Goal: Transaction & Acquisition: Purchase product/service

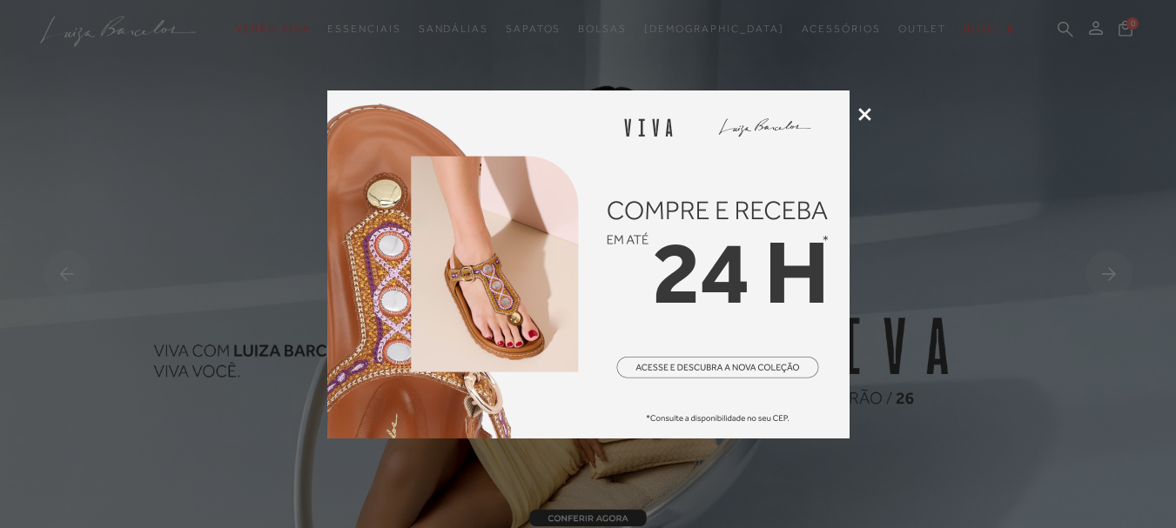
click at [858, 112] on icon at bounding box center [864, 114] width 13 height 13
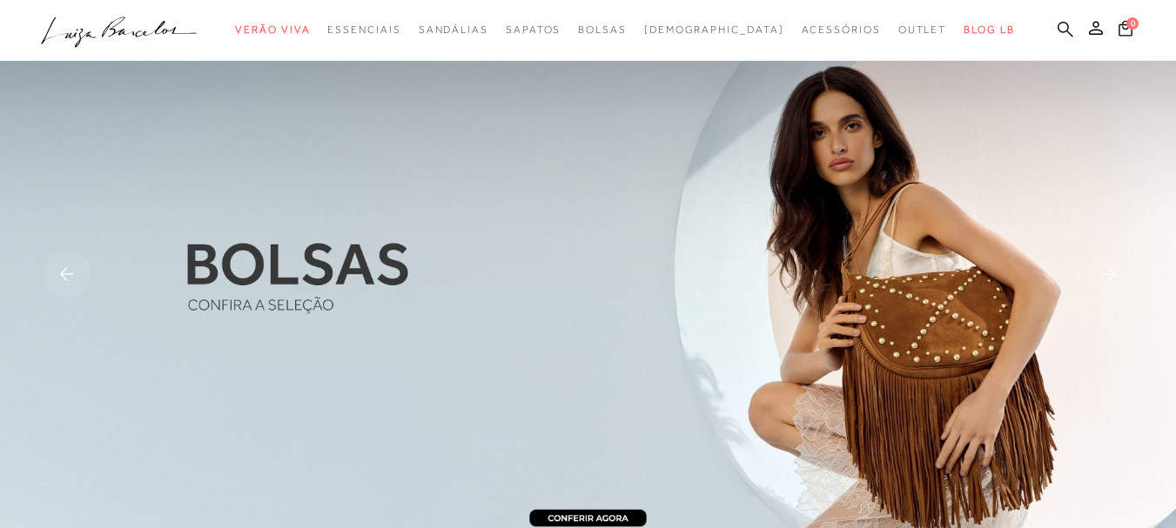
click at [1057, 32] on icon at bounding box center [1065, 29] width 16 height 16
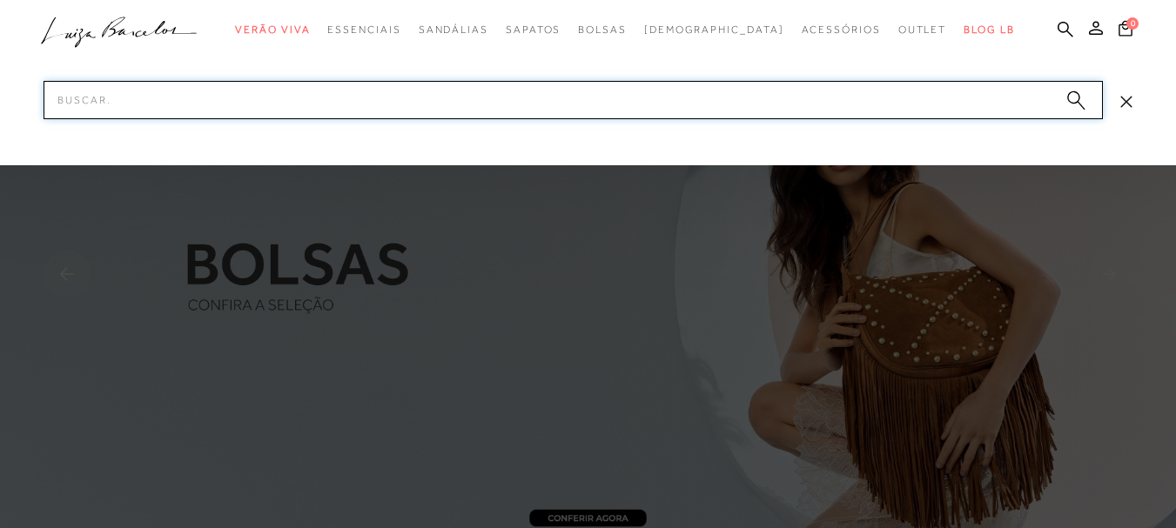
click at [871, 108] on input "Pesquisar" at bounding box center [573, 100] width 1059 height 38
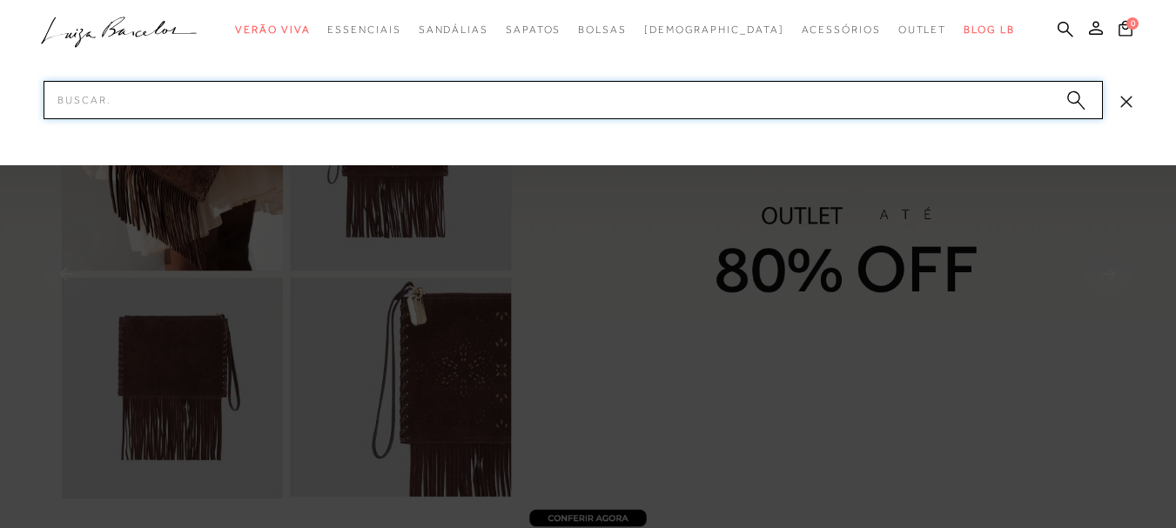
paste input "13320074"
type input "13320074"
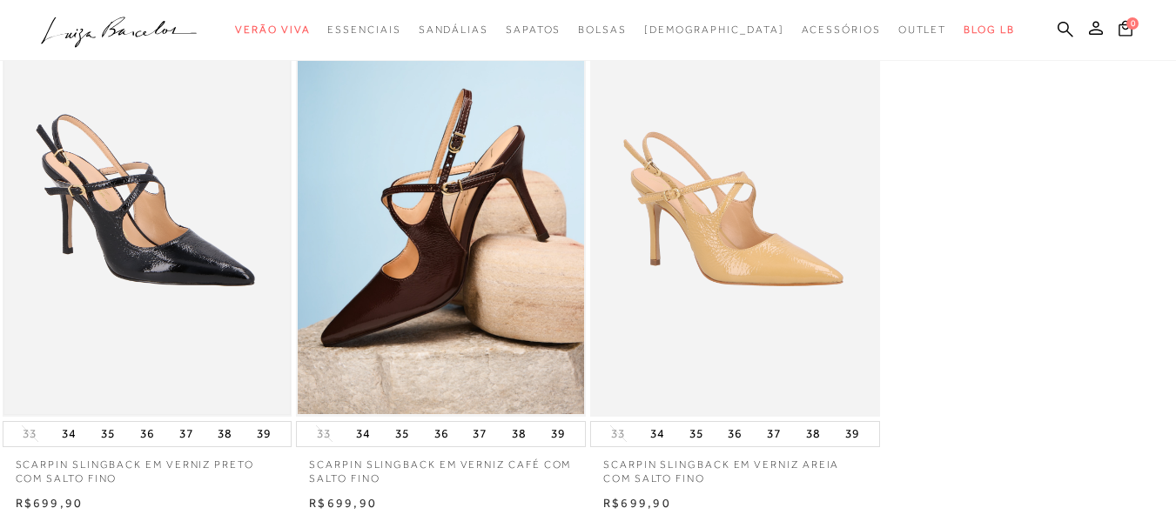
click at [112, 241] on img at bounding box center [147, 199] width 286 height 429
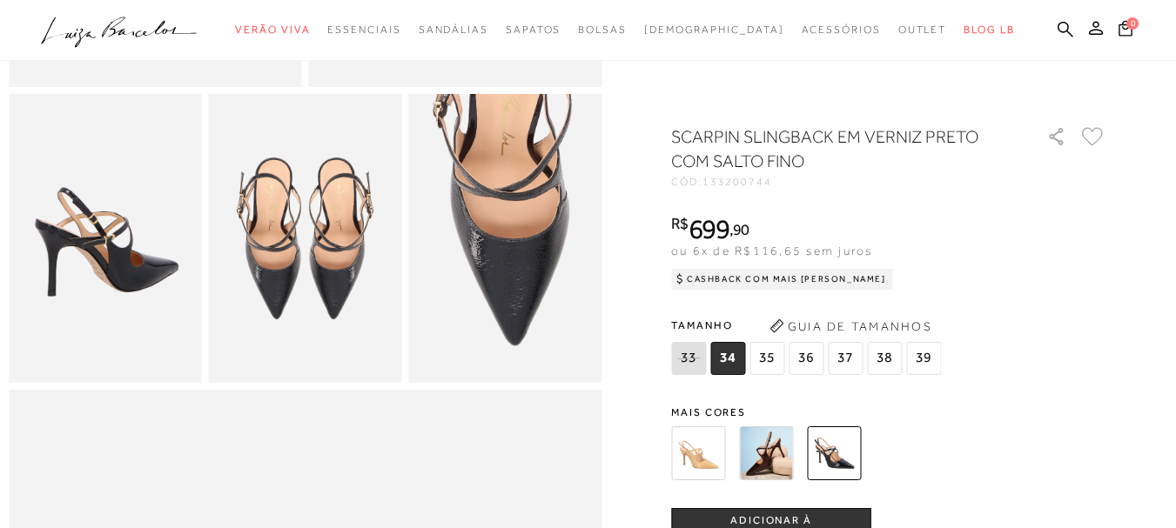
scroll to position [435, 0]
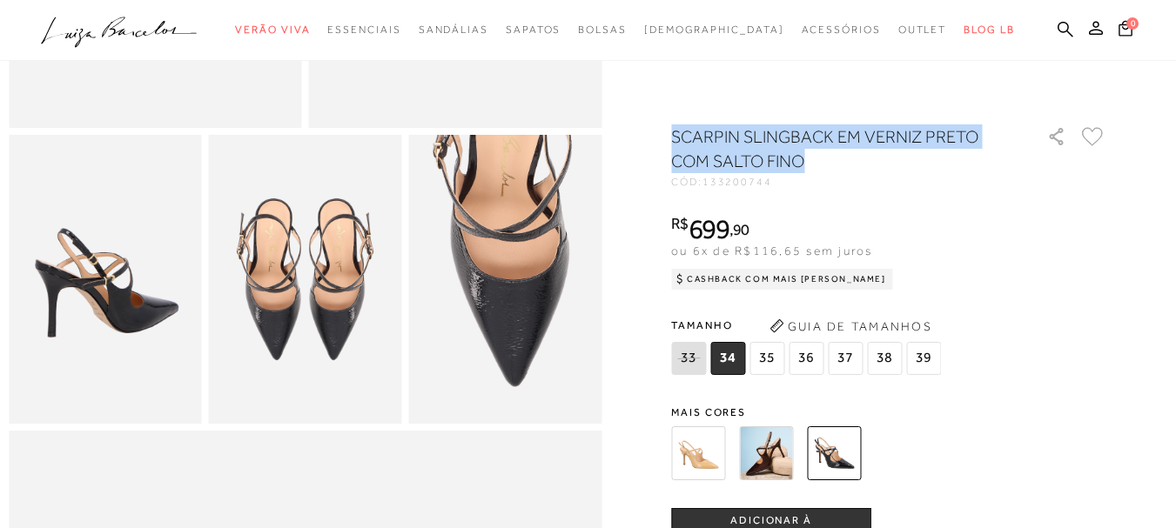
drag, startPoint x: 680, startPoint y: 131, endPoint x: 837, endPoint y: 158, distance: 159.9
click at [837, 158] on h1 "SCARPIN SLINGBACK EM VERNIZ PRETO COM SALTO FINO" at bounding box center [834, 148] width 326 height 49
copy h1 "SCARPIN SLINGBACK EM VERNIZ PRETO COM SALTO FINO"
